Goal: Navigation & Orientation: Find specific page/section

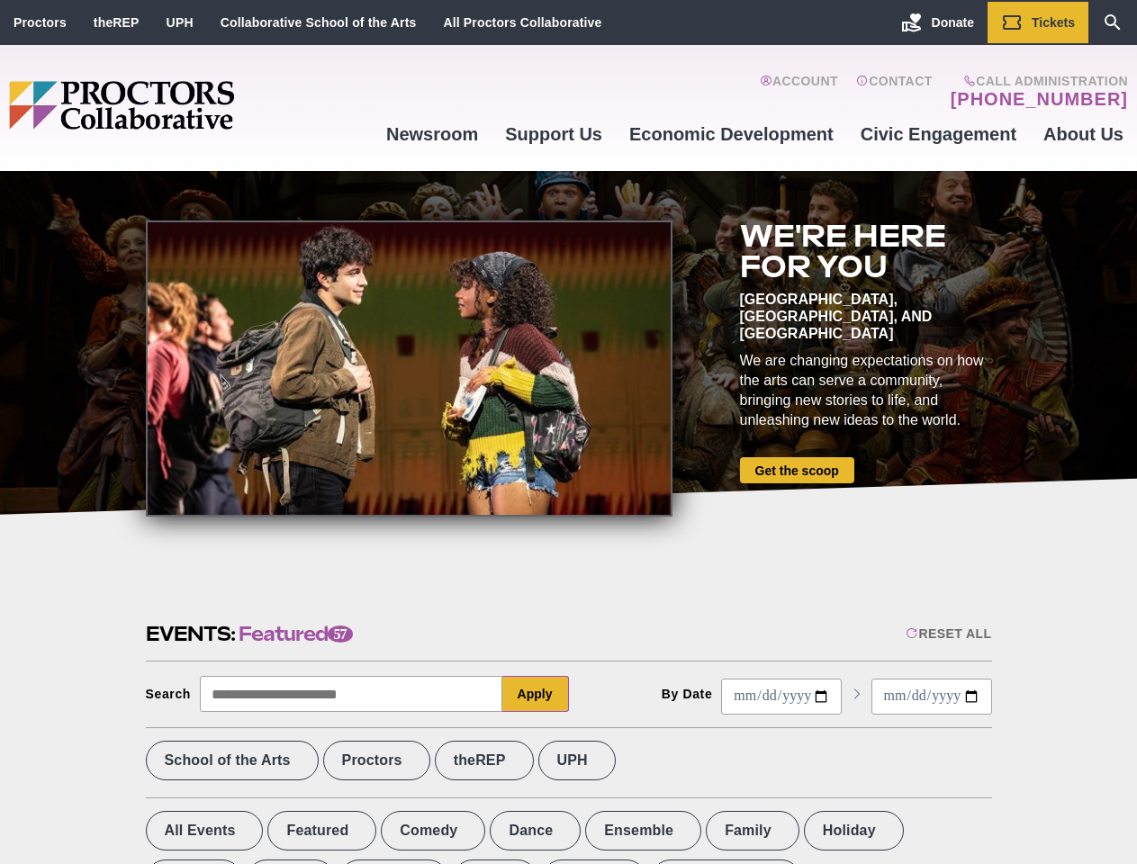
click at [568, 432] on div at bounding box center [409, 369] width 527 height 296
click at [947, 634] on div "Reset All" at bounding box center [949, 633] width 86 height 14
click at [536, 694] on button "Apply" at bounding box center [535, 694] width 67 height 36
